Goal: Transaction & Acquisition: Purchase product/service

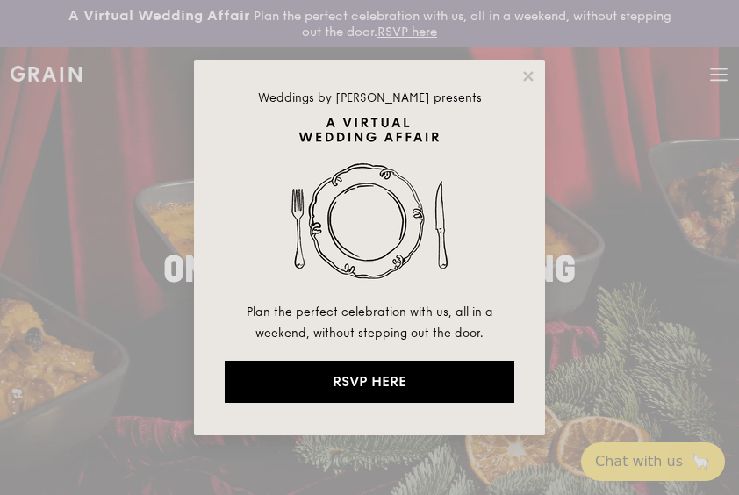
click at [717, 77] on div "Weddings by [PERSON_NAME] presents Plan the perfect celebration with us, all in…" at bounding box center [369, 247] width 739 height 495
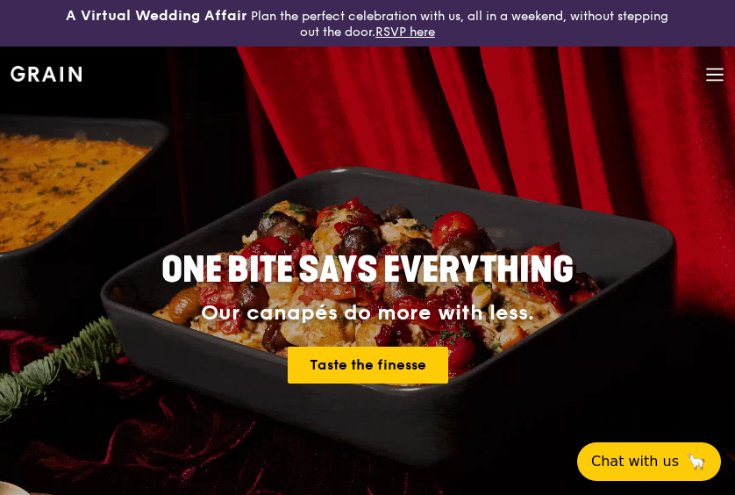
click at [63, 72] on img at bounding box center [46, 74] width 71 height 16
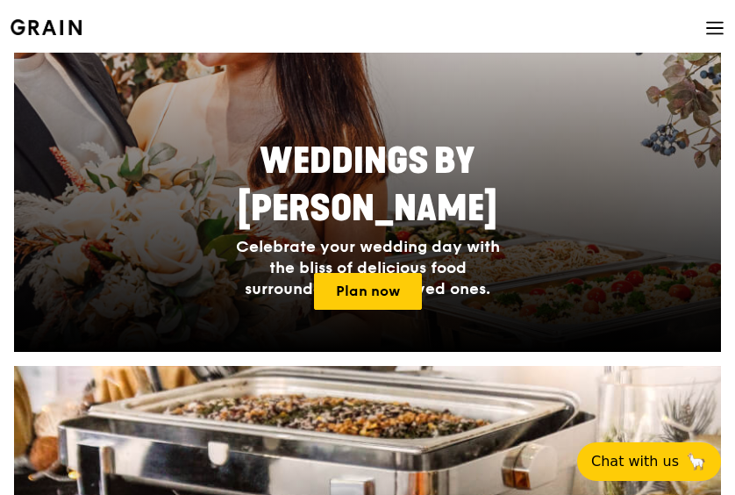
scroll to position [614, 0]
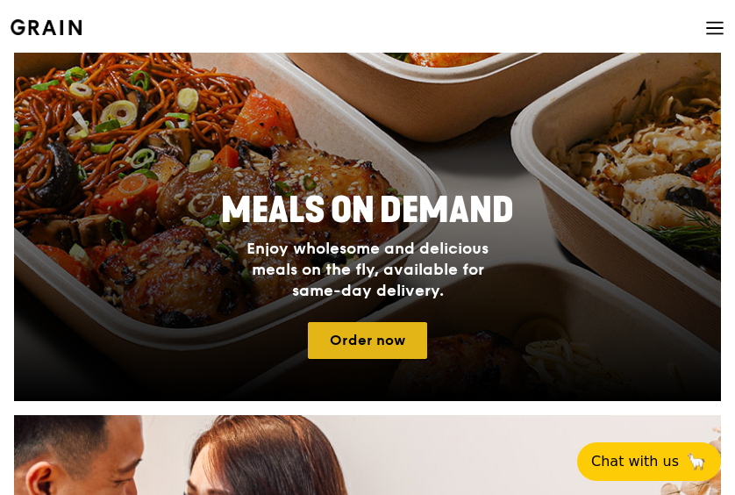
click at [390, 328] on link "Order now" at bounding box center [367, 340] width 119 height 37
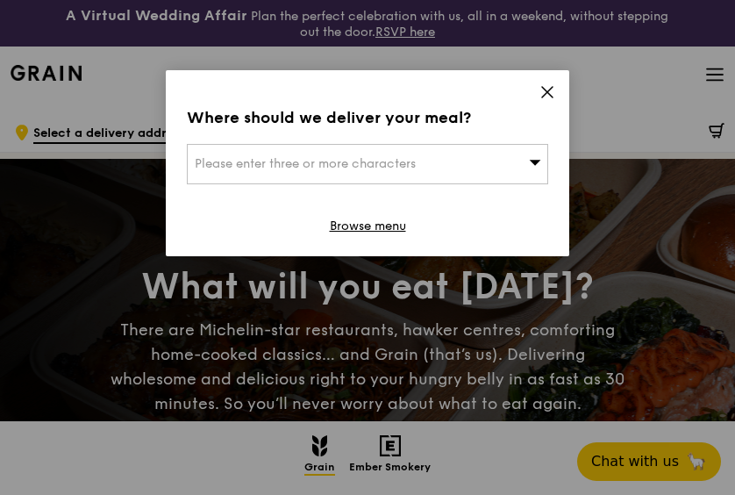
click at [453, 168] on div "Please enter three or more characters" at bounding box center [367, 164] width 361 height 40
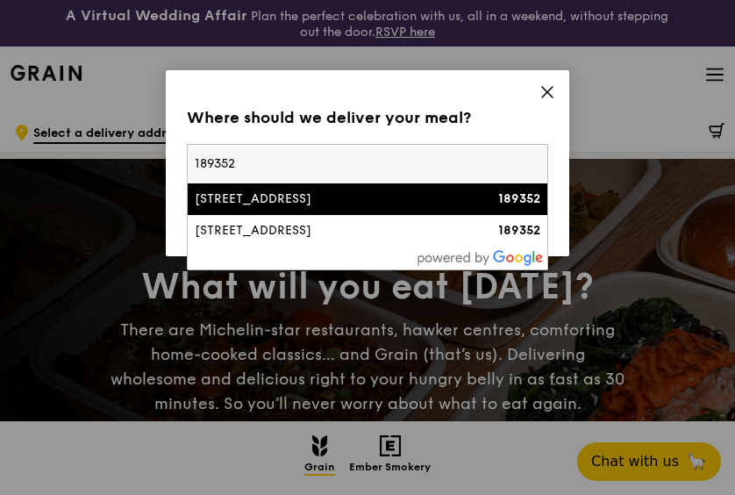
type input "189352"
click at [397, 203] on div "[STREET_ADDRESS]" at bounding box center [325, 199] width 260 height 18
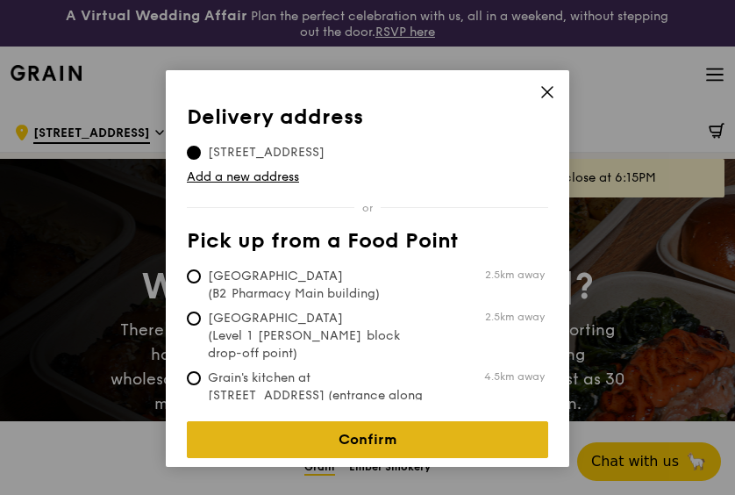
click at [373, 421] on link "Confirm" at bounding box center [367, 439] width 361 height 37
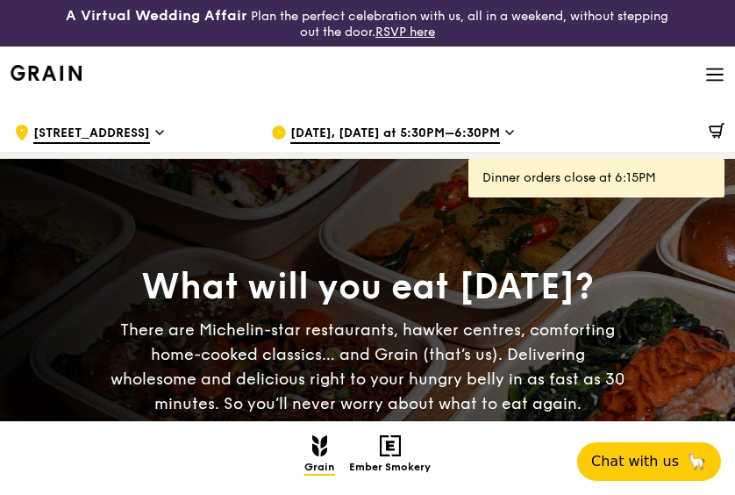
click at [381, 133] on span "[DATE], [DATE] at 5:30PM–6:30PM" at bounding box center [395, 134] width 210 height 19
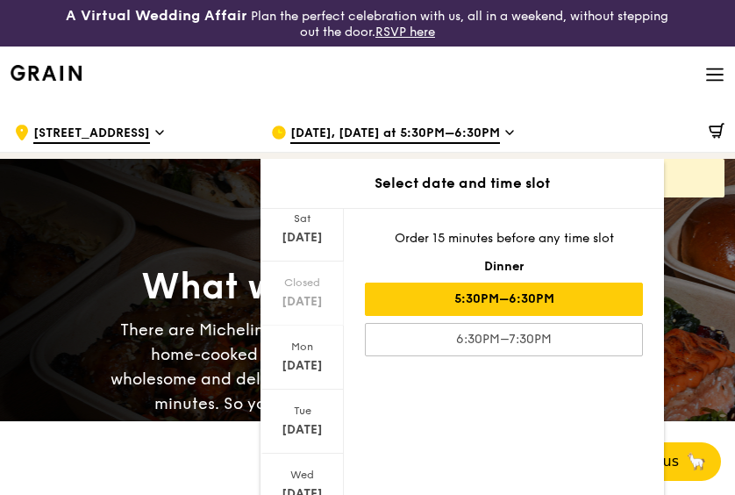
scroll to position [189, 0]
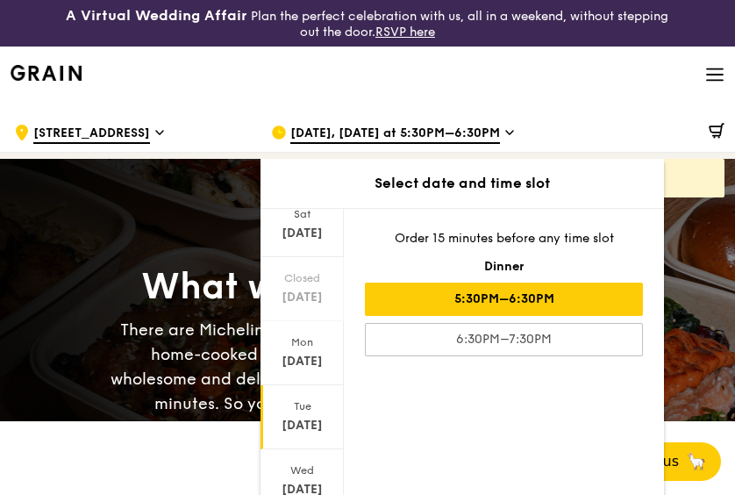
click at [314, 421] on div "[DATE]" at bounding box center [302, 426] width 78 height 18
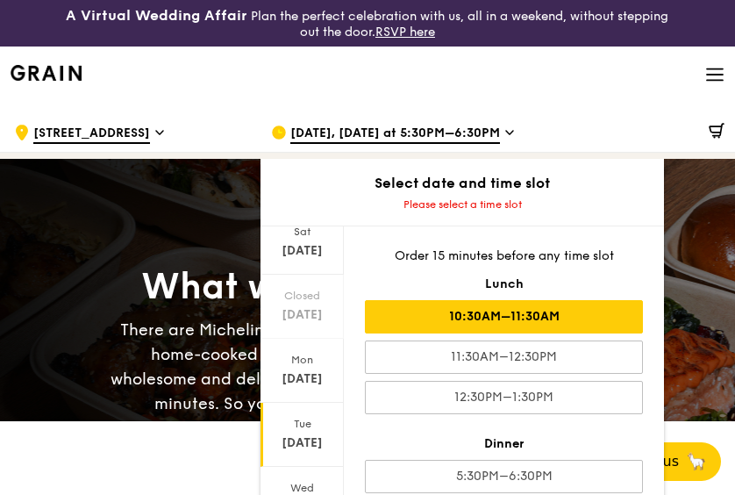
click at [553, 318] on div "10:30AM–11:30AM" at bounding box center [504, 316] width 278 height 33
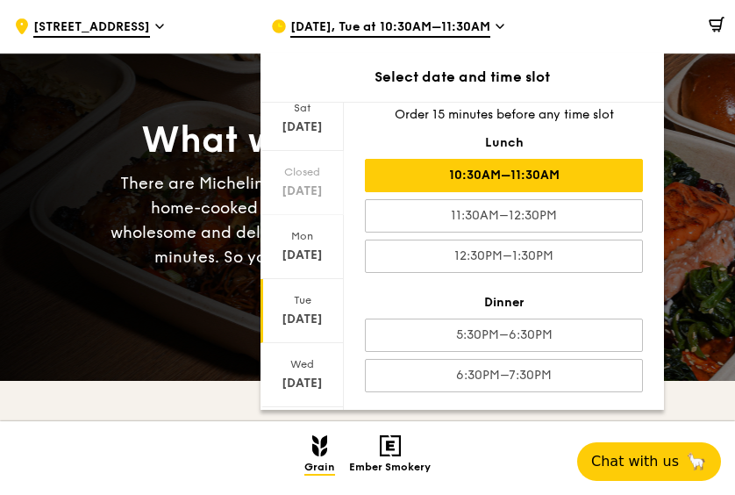
scroll to position [263, 0]
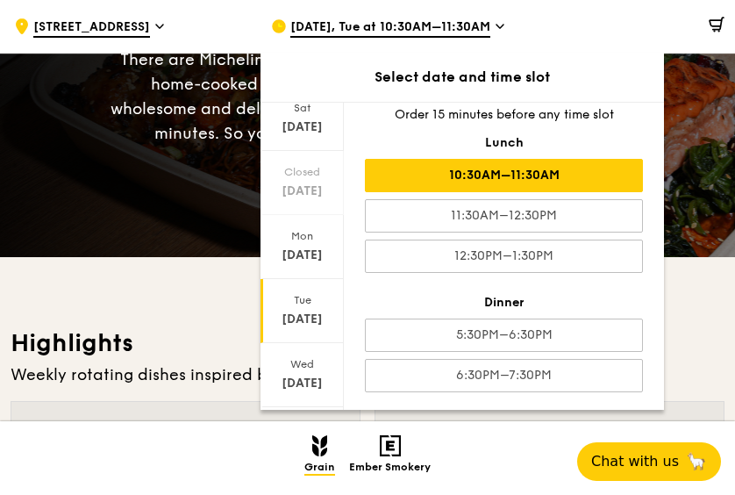
click at [197, 433] on div "Grain Highlights Regulars Bundles Sides Desserts Drinks Ember Smokery" at bounding box center [367, 458] width 735 height 74
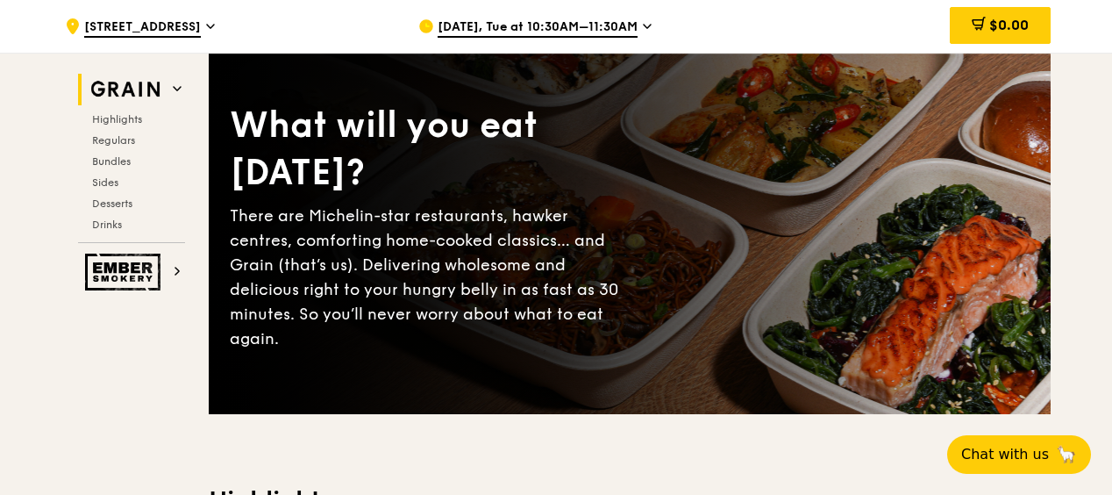
scroll to position [175, 0]
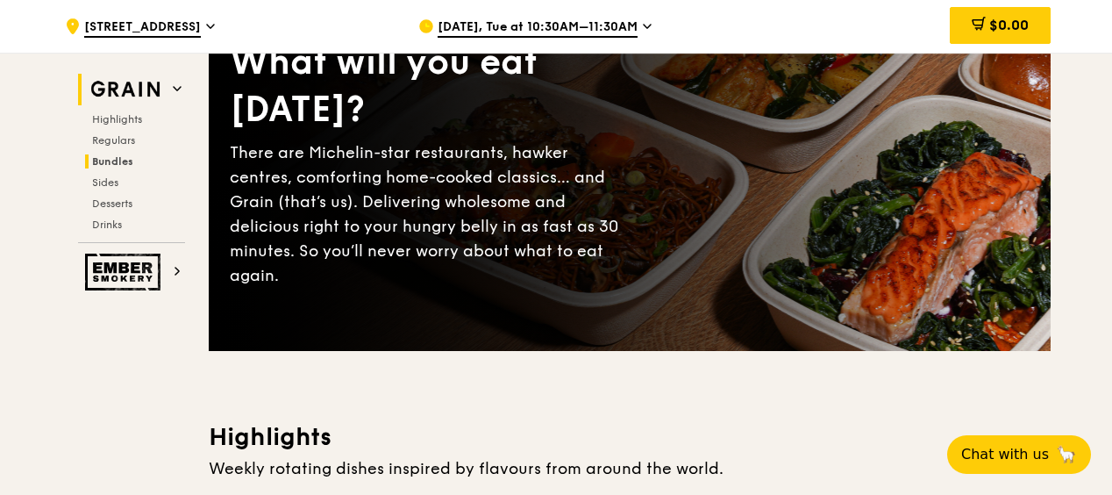
click at [121, 158] on span "Bundles" at bounding box center [112, 161] width 41 height 12
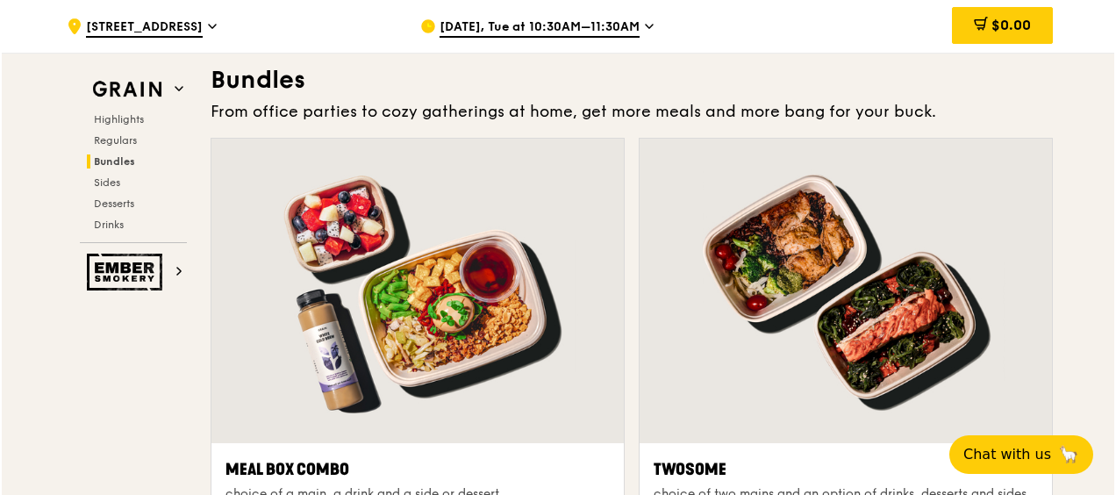
scroll to position [2586, 0]
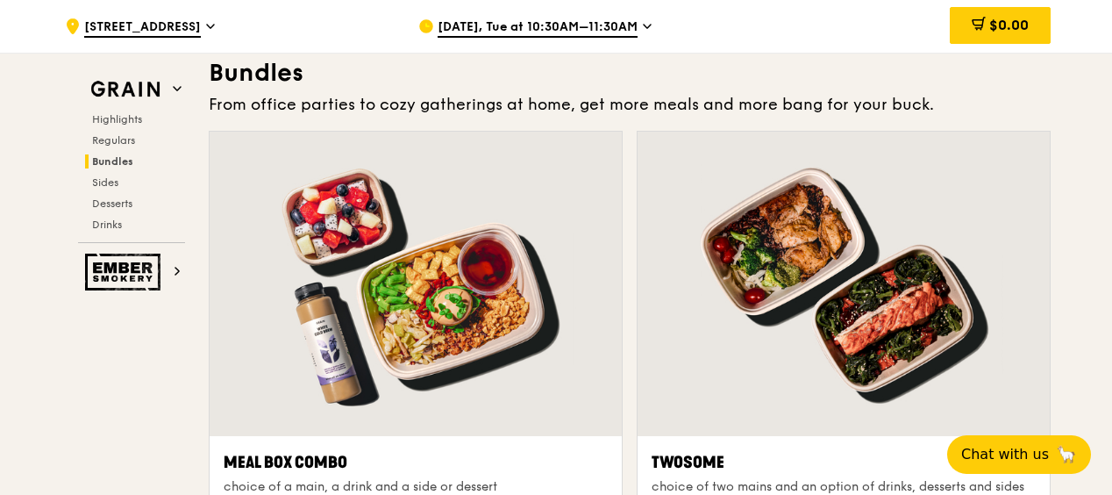
click at [460, 279] on div at bounding box center [416, 284] width 412 height 304
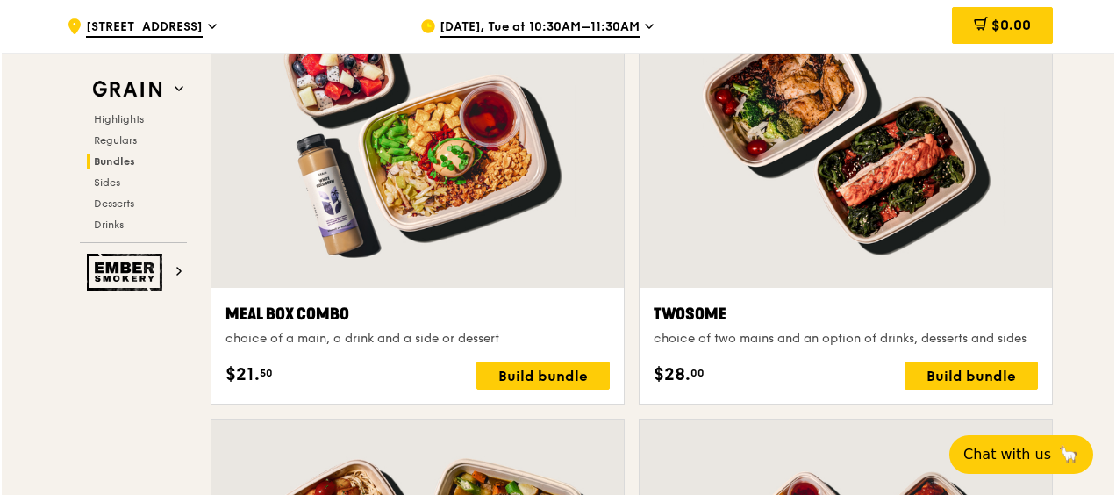
scroll to position [2850, 0]
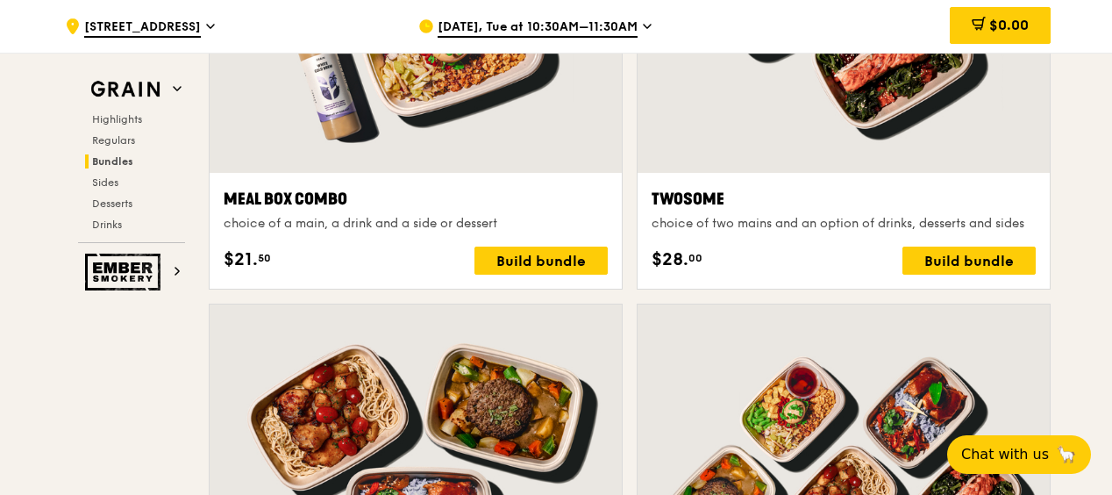
click at [504, 147] on div at bounding box center [416, 20] width 412 height 304
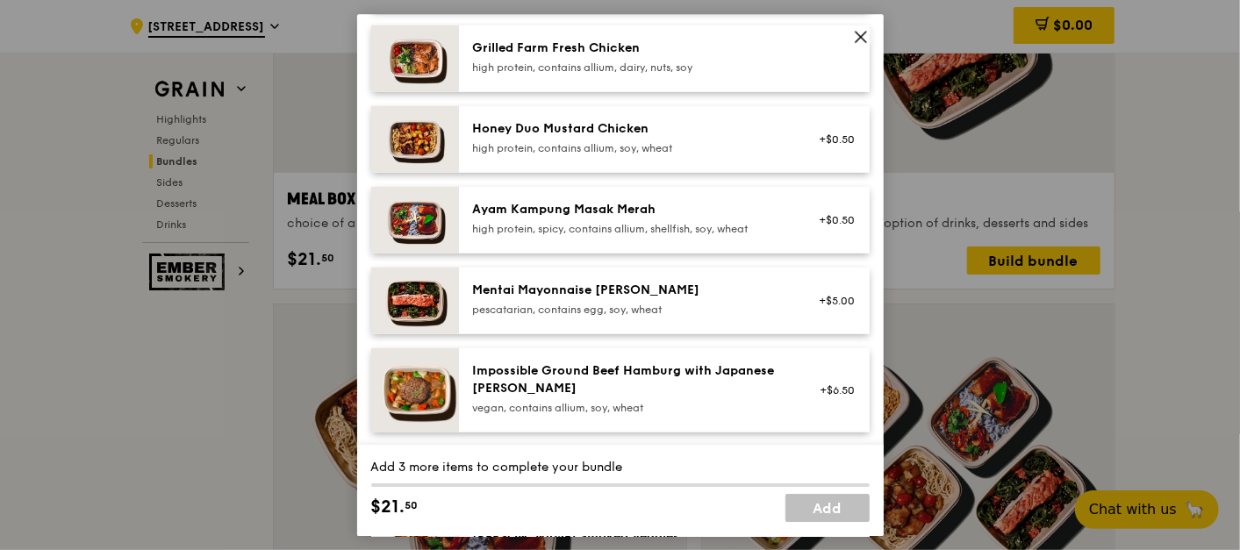
scroll to position [497, 0]
drag, startPoint x: 1066, startPoint y: 0, endPoint x: 1213, endPoint y: 182, distance: 234.6
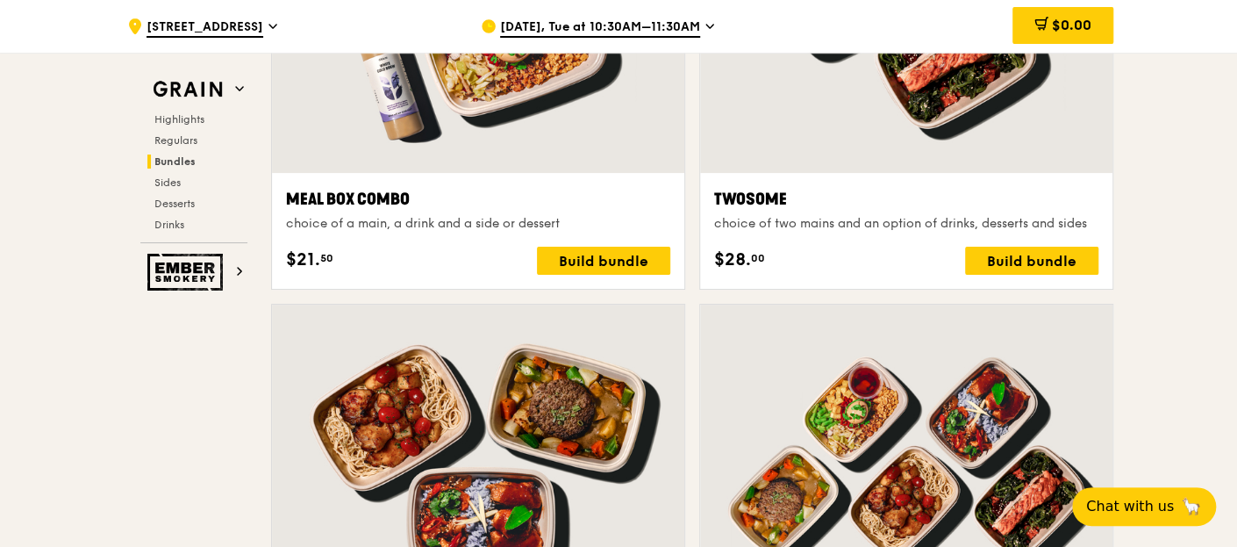
click at [556, 188] on div "Meal Box Combo" at bounding box center [478, 199] width 384 height 25
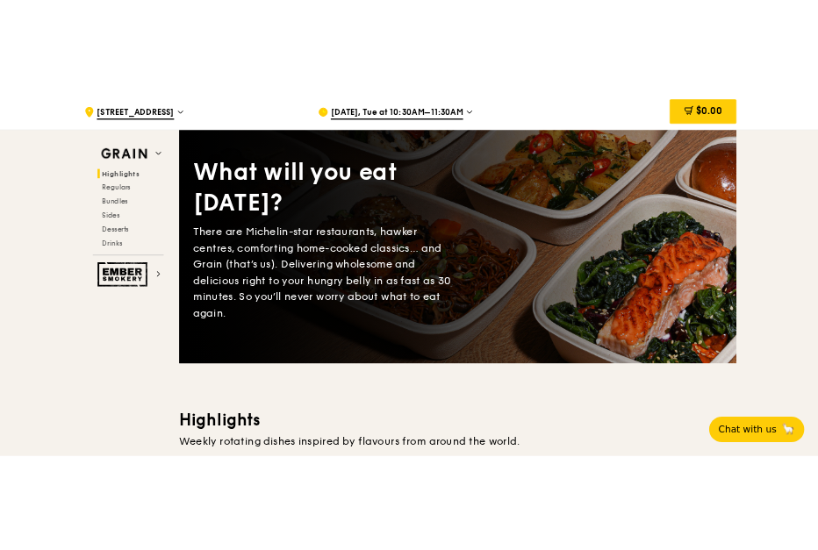
scroll to position [0, 0]
